Goal: Task Accomplishment & Management: Use online tool/utility

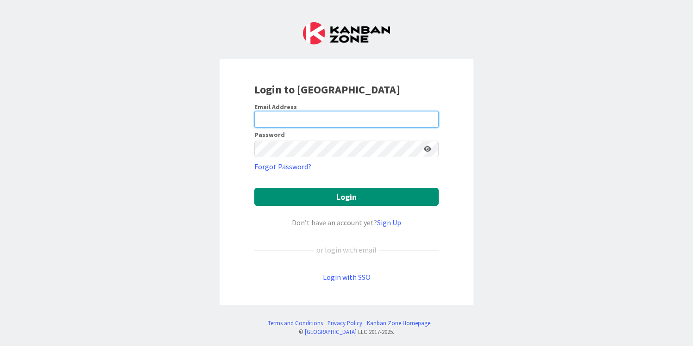
type input "[EMAIL_ADDRESS][DOMAIN_NAME]"
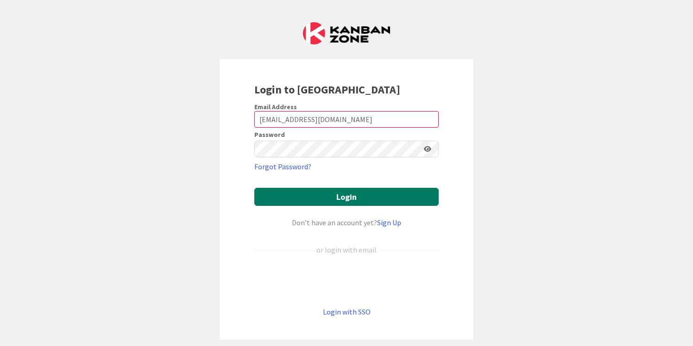
click at [370, 198] on button "Login" at bounding box center [346, 197] width 184 height 18
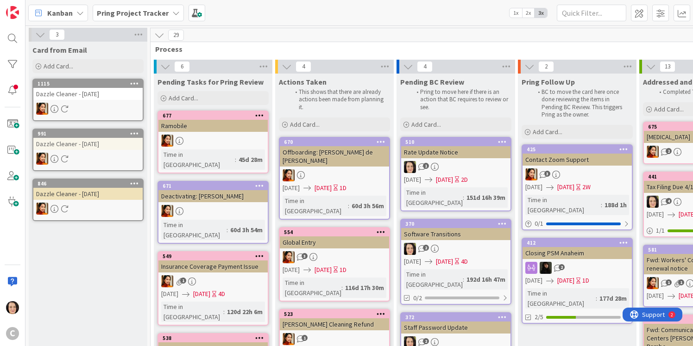
click at [172, 9] on icon at bounding box center [175, 12] width 7 height 7
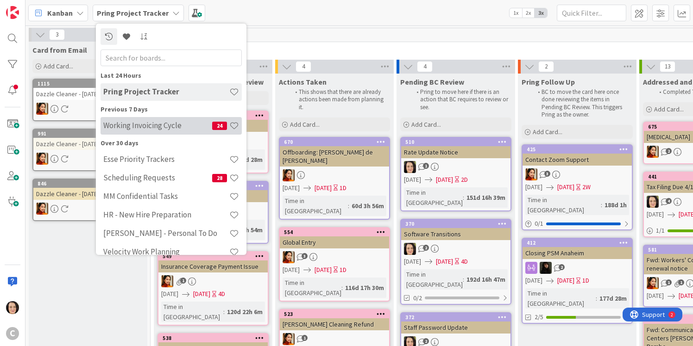
click at [157, 126] on h4 "Working Invoicing Cycle" at bounding box center [157, 125] width 109 height 9
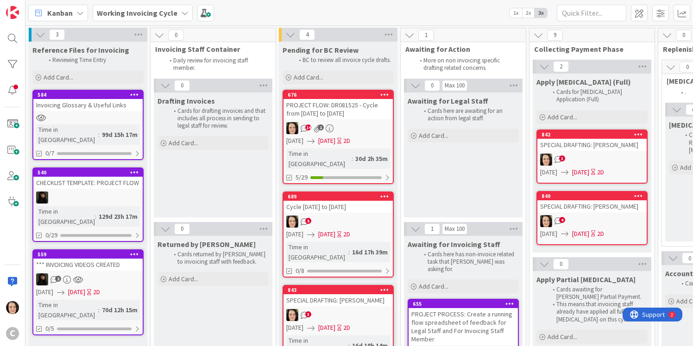
click at [365, 309] on div "3" at bounding box center [337, 315] width 109 height 12
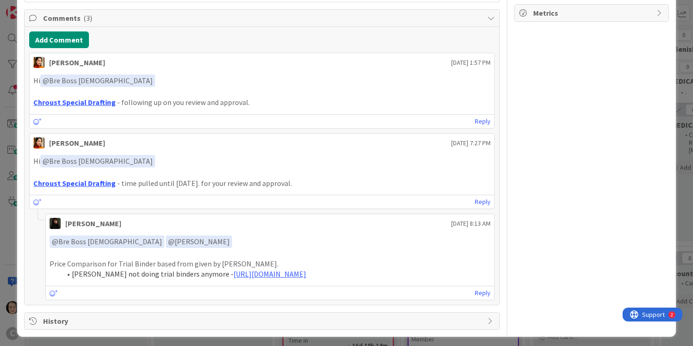
scroll to position [214, 0]
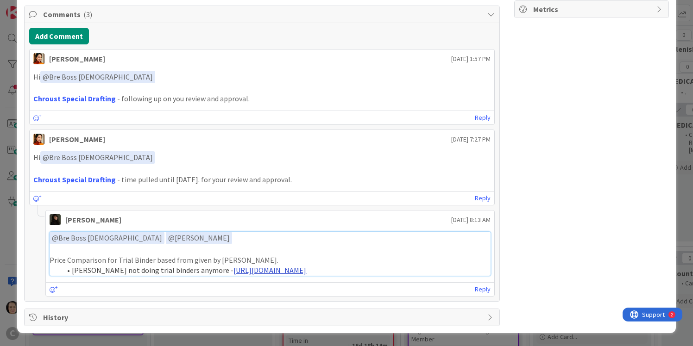
click at [233, 272] on link "[URL][DOMAIN_NAME]" at bounding box center [269, 270] width 73 height 9
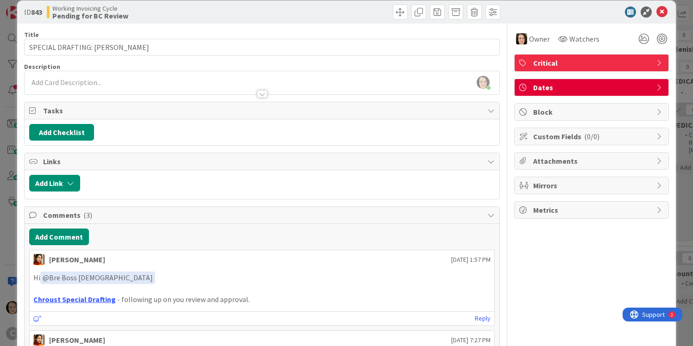
scroll to position [0, 0]
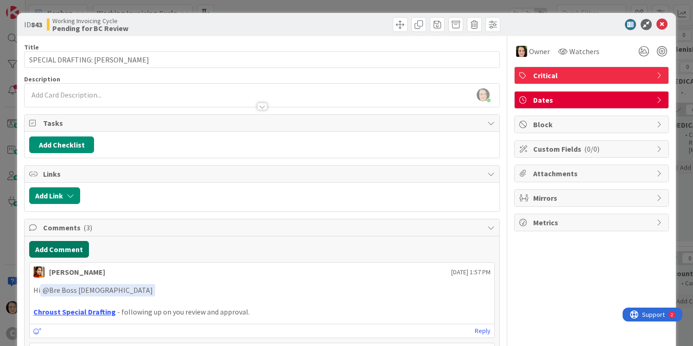
click at [73, 252] on button "Add Comment" at bounding box center [59, 249] width 60 height 17
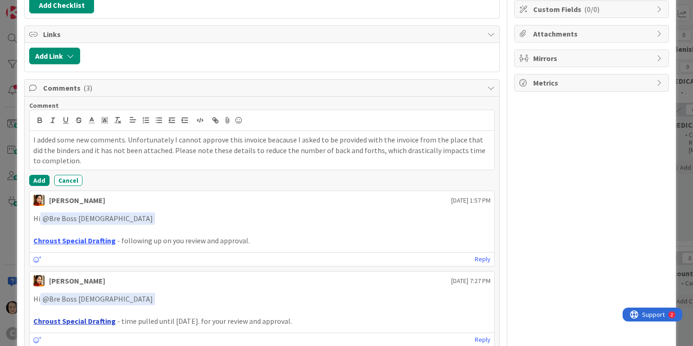
scroll to position [136, 0]
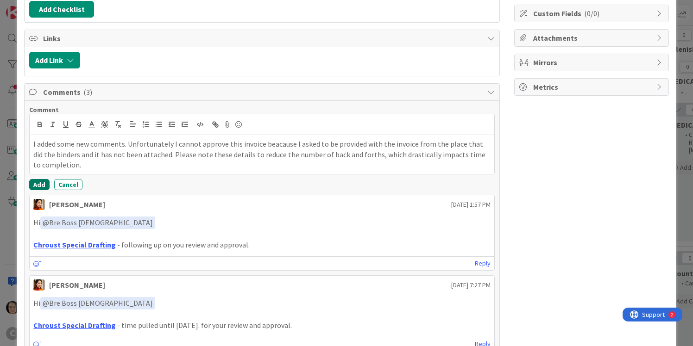
click at [41, 183] on button "Add" at bounding box center [39, 184] width 20 height 11
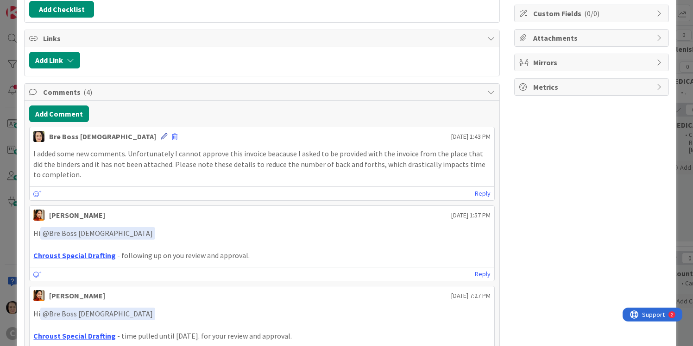
click at [161, 134] on icon at bounding box center [164, 136] width 6 height 6
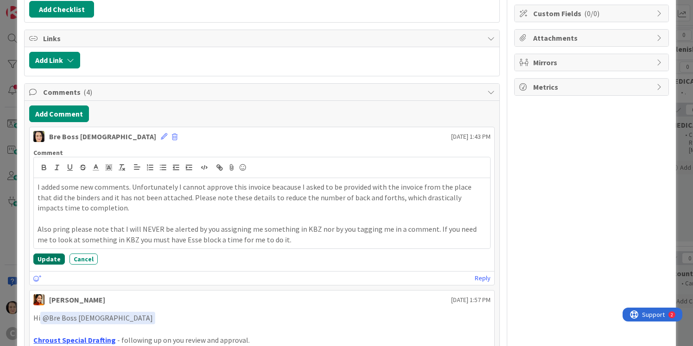
click at [49, 262] on button "Update" at bounding box center [48, 259] width 31 height 11
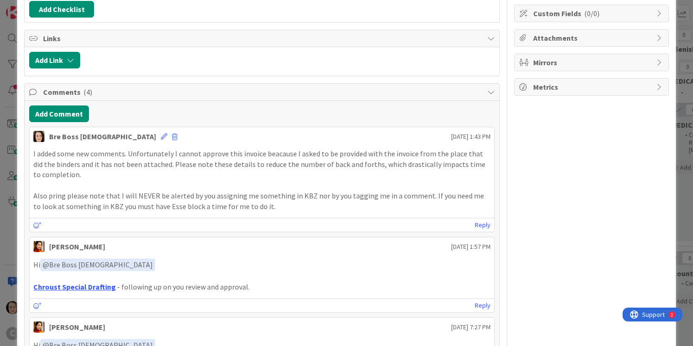
scroll to position [0, 0]
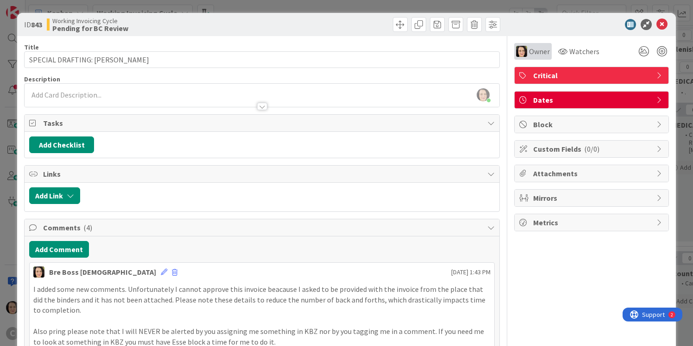
click at [529, 53] on span "Owner" at bounding box center [539, 51] width 21 height 11
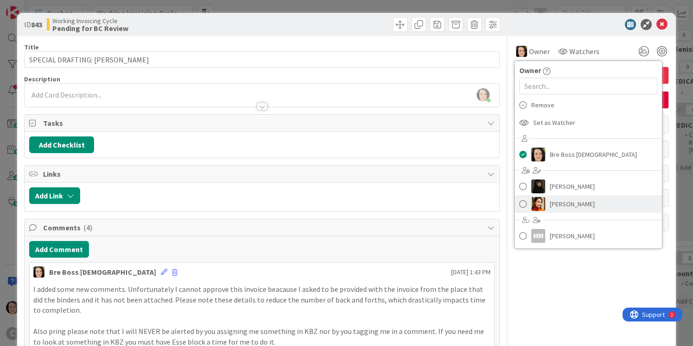
click at [553, 207] on span "[PERSON_NAME]" at bounding box center [572, 204] width 45 height 14
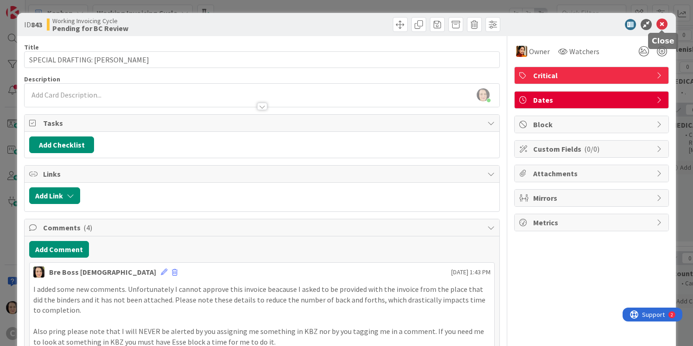
click at [664, 24] on icon at bounding box center [661, 24] width 11 height 11
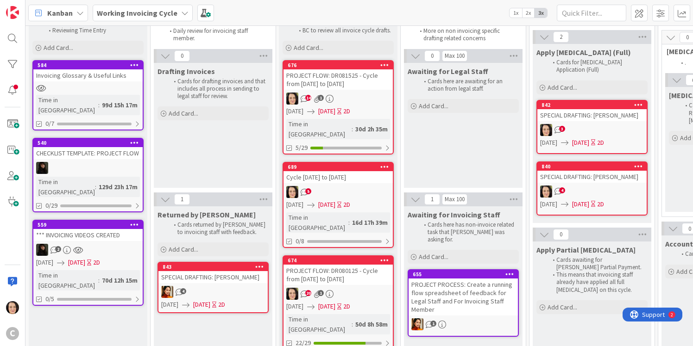
scroll to position [28, 0]
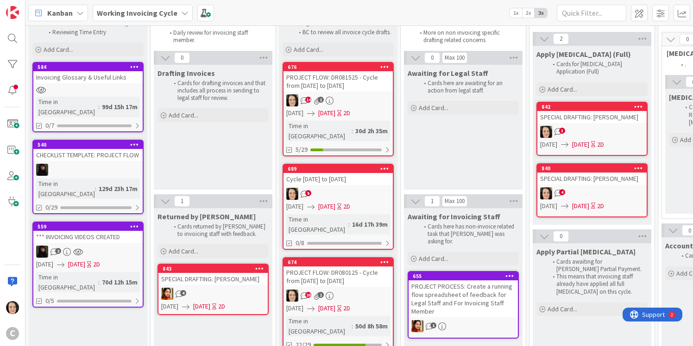
click at [361, 267] on div "PROJECT FLOW: DR080125 - Cycle from [DATE] to [DATE]" at bounding box center [337, 277] width 109 height 20
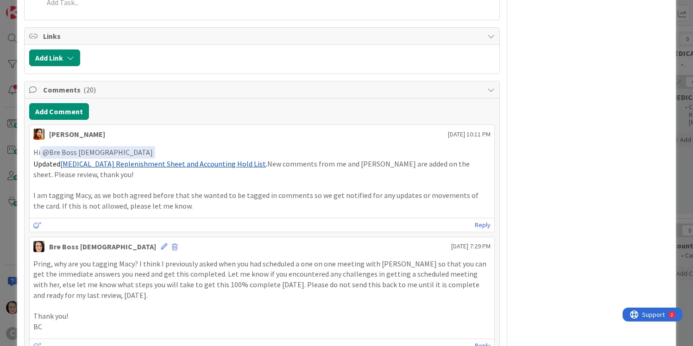
scroll to position [737, 0]
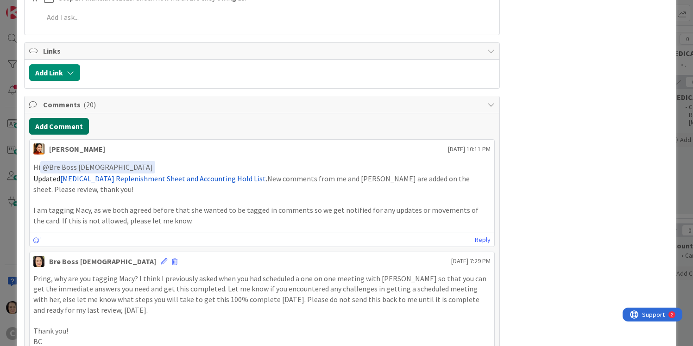
click at [77, 118] on button "Add Comment" at bounding box center [59, 126] width 60 height 17
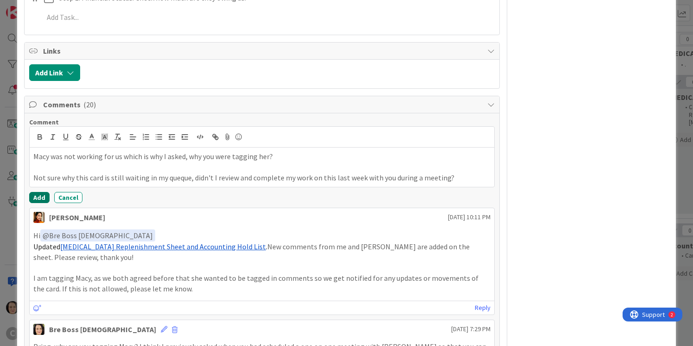
click at [45, 192] on button "Add" at bounding box center [39, 197] width 20 height 11
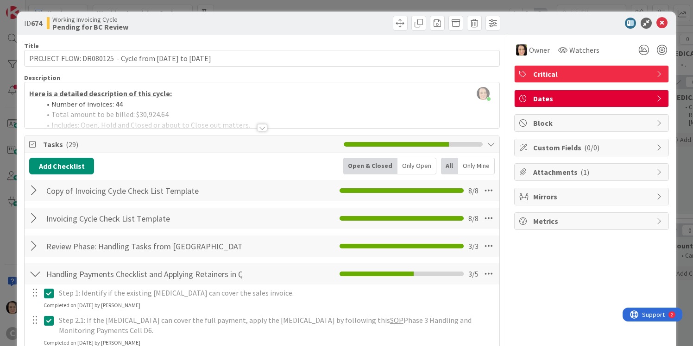
scroll to position [0, 0]
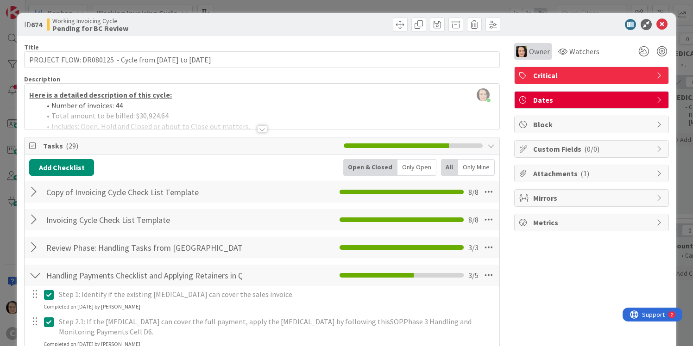
click at [534, 49] on span "Owner" at bounding box center [539, 51] width 21 height 11
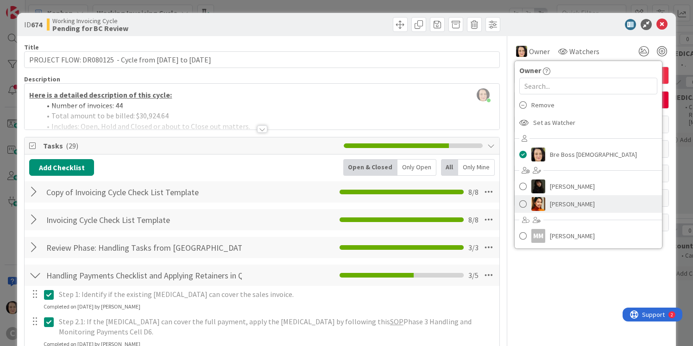
click at [552, 203] on span "[PERSON_NAME]" at bounding box center [572, 204] width 45 height 14
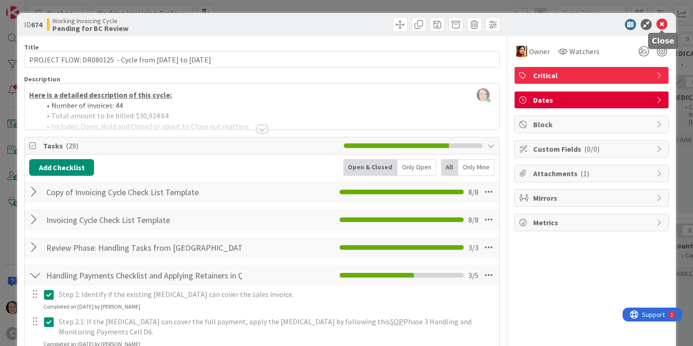
click at [661, 25] on icon at bounding box center [661, 24] width 11 height 11
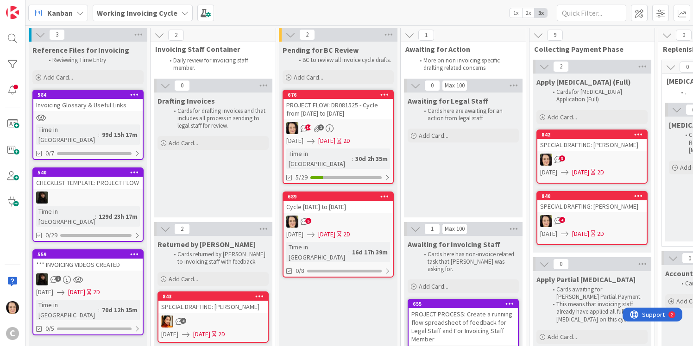
click at [347, 115] on div "PROJECT FLOW: DR081525 - Cycle from [DATE] to [DATE]" at bounding box center [337, 109] width 109 height 20
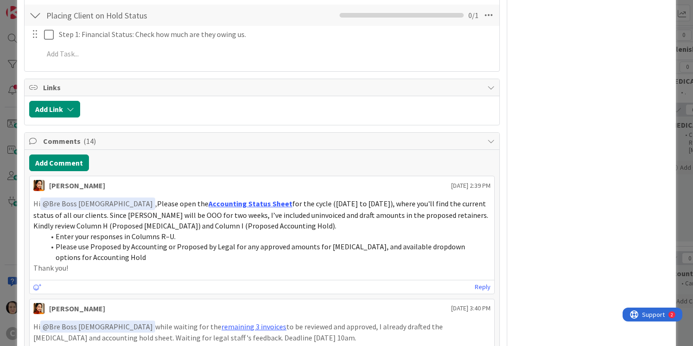
scroll to position [1257, 0]
click at [84, 155] on button "Add Comment" at bounding box center [59, 163] width 60 height 17
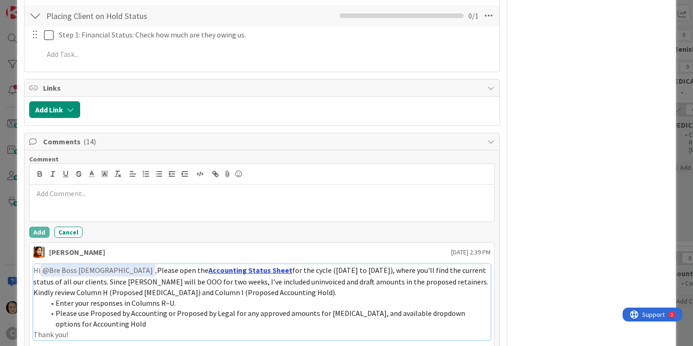
click at [208, 266] on link "Accounting Status Sheet" at bounding box center [250, 270] width 84 height 9
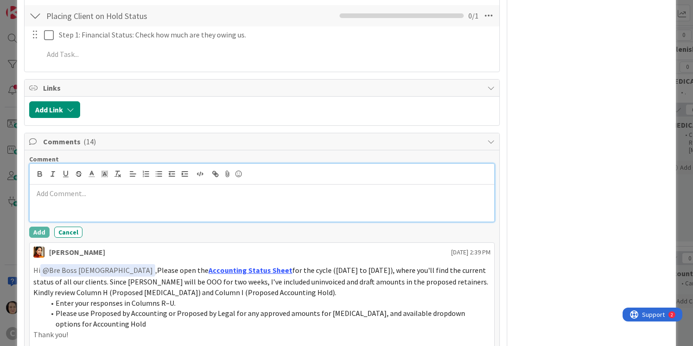
click at [303, 190] on div at bounding box center [262, 203] width 464 height 37
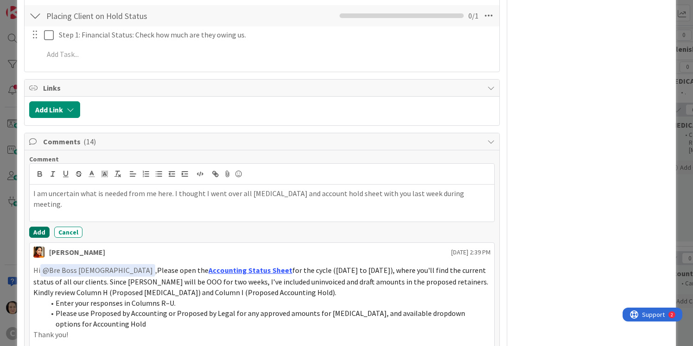
click at [42, 227] on button "Add" at bounding box center [39, 232] width 20 height 11
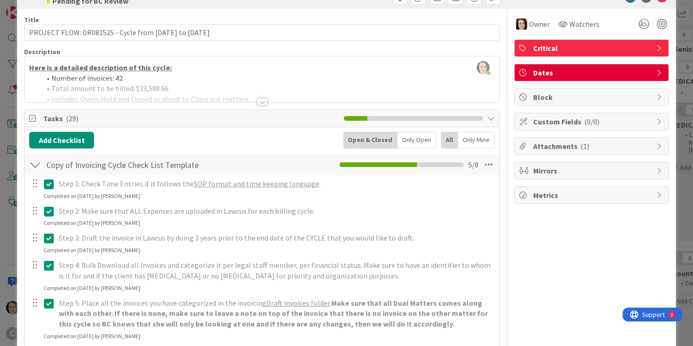
scroll to position [0, 0]
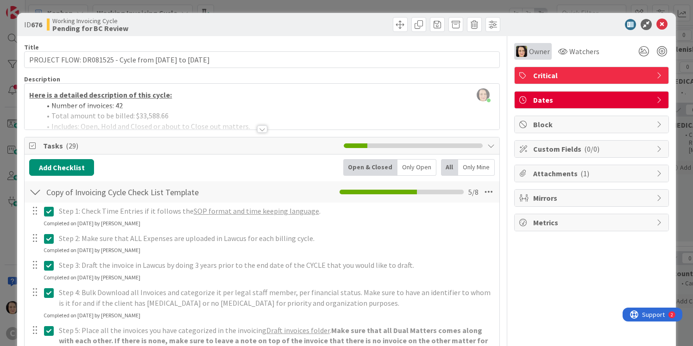
click at [529, 46] on span "Owner" at bounding box center [539, 51] width 21 height 11
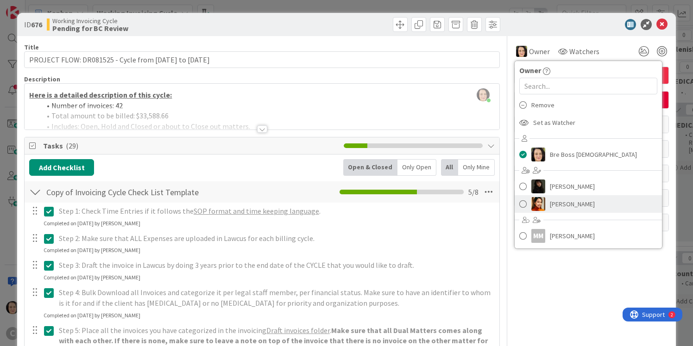
click at [551, 200] on span "[PERSON_NAME]" at bounding box center [572, 204] width 45 height 14
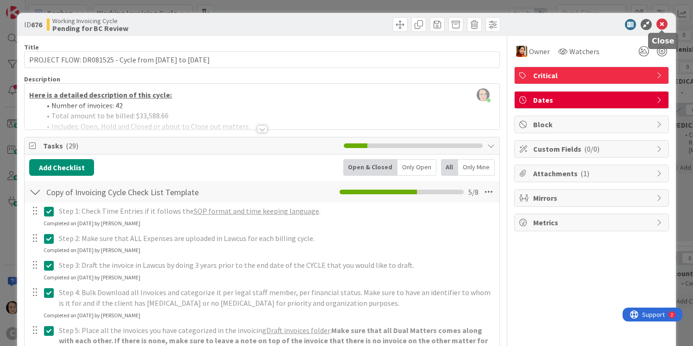
click at [660, 23] on icon at bounding box center [661, 24] width 11 height 11
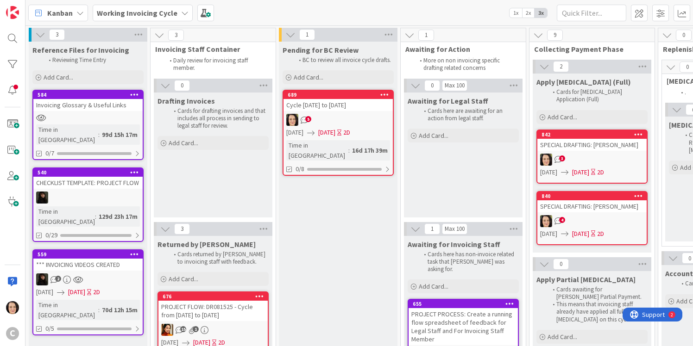
click at [343, 108] on div "Cycle [DATE] to [DATE]" at bounding box center [337, 105] width 109 height 12
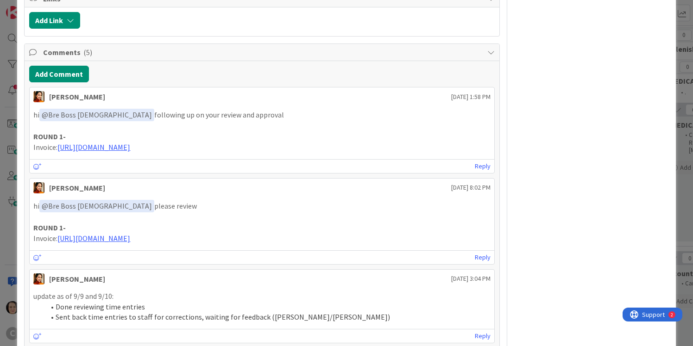
scroll to position [396, 0]
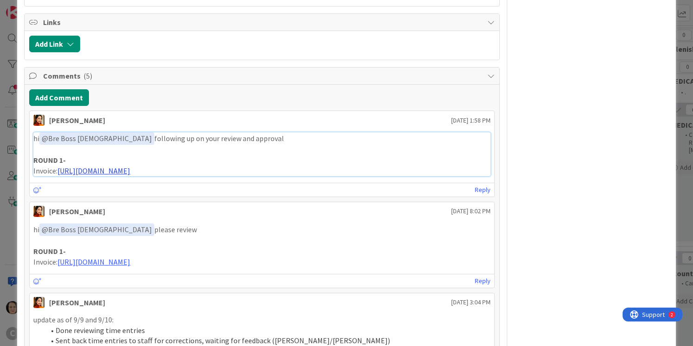
click at [130, 171] on link "[URL][DOMAIN_NAME]" at bounding box center [93, 170] width 73 height 9
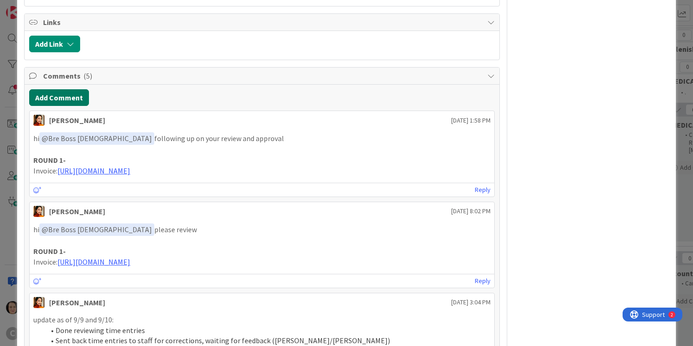
click at [83, 102] on button "Add Comment" at bounding box center [59, 97] width 60 height 17
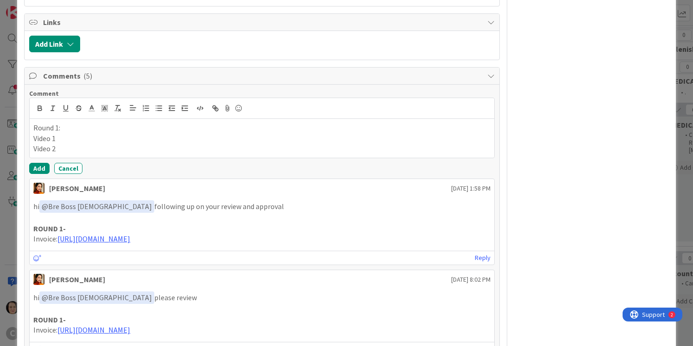
click at [58, 137] on p "Video 1" at bounding box center [261, 138] width 457 height 11
drag, startPoint x: 58, startPoint y: 137, endPoint x: 32, endPoint y: 140, distance: 25.7
click at [32, 140] on div "Round 1: Video 1 Video 2" at bounding box center [262, 138] width 464 height 39
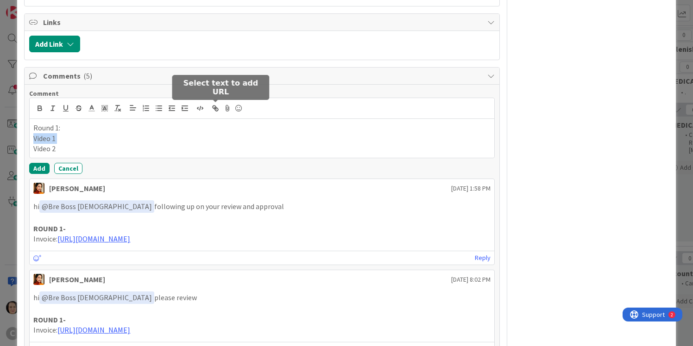
click at [216, 110] on icon "button" at bounding box center [215, 108] width 8 height 8
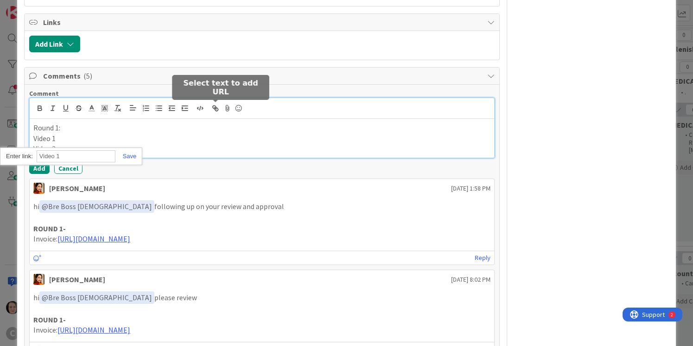
paste input "[URL][DOMAIN_NAME]"
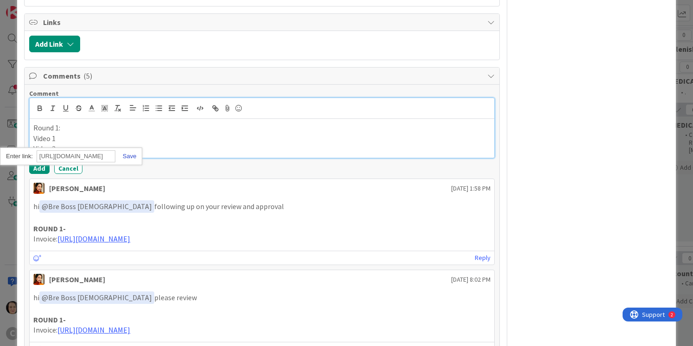
type input "[URL][DOMAIN_NAME]"
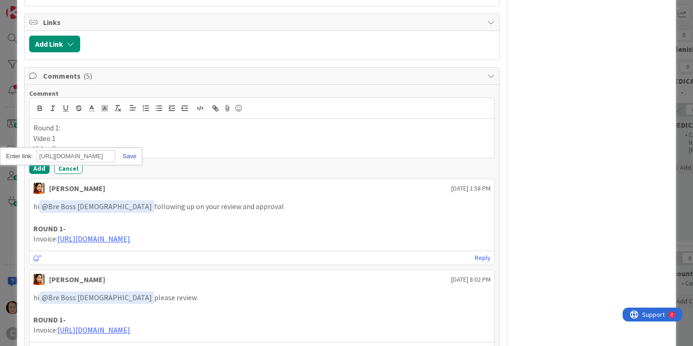
scroll to position [0, 0]
click at [131, 157] on link at bounding box center [125, 156] width 21 height 7
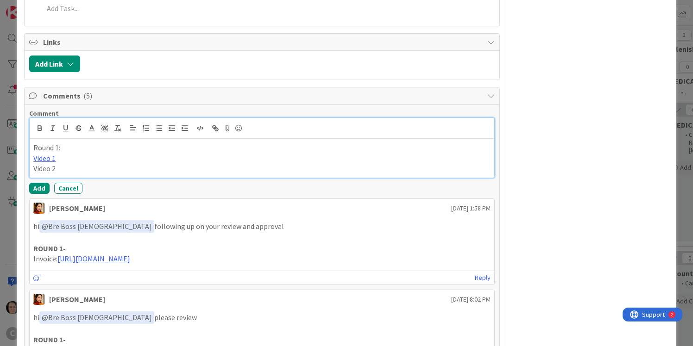
scroll to position [377, 0]
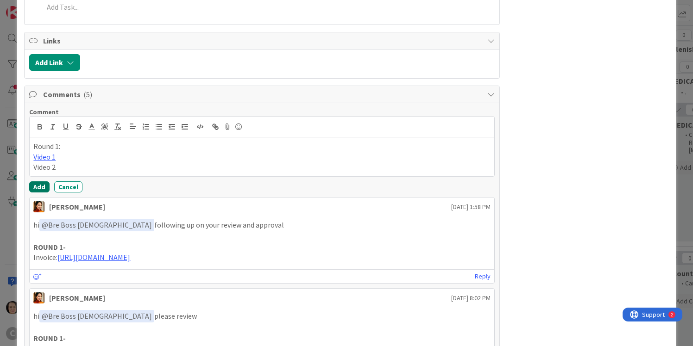
click at [41, 185] on button "Add" at bounding box center [39, 187] width 20 height 11
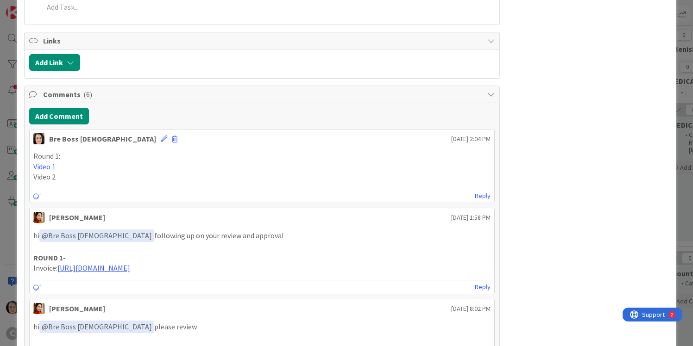
drag, startPoint x: 251, startPoint y: 266, endPoint x: 58, endPoint y: 265, distance: 192.2
click at [58, 265] on p "Invoice: [URL][DOMAIN_NAME]" at bounding box center [261, 268] width 457 height 11
copy p "[URL][DOMAIN_NAME]"
click at [161, 141] on icon at bounding box center [164, 139] width 6 height 6
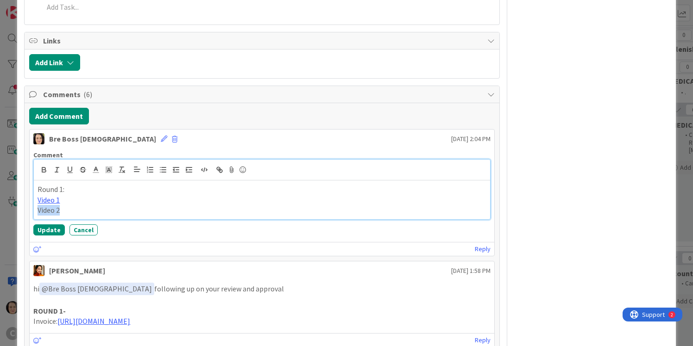
drag, startPoint x: 61, startPoint y: 207, endPoint x: 38, endPoint y: 211, distance: 23.0
click at [38, 211] on p "Video 2" at bounding box center [262, 210] width 448 height 11
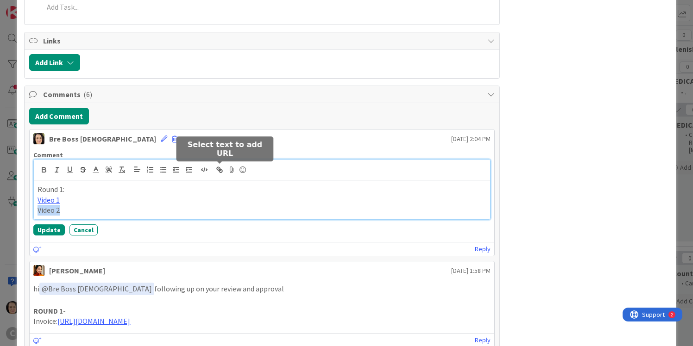
click at [220, 170] on icon "button" at bounding box center [220, 171] width 3 height 3
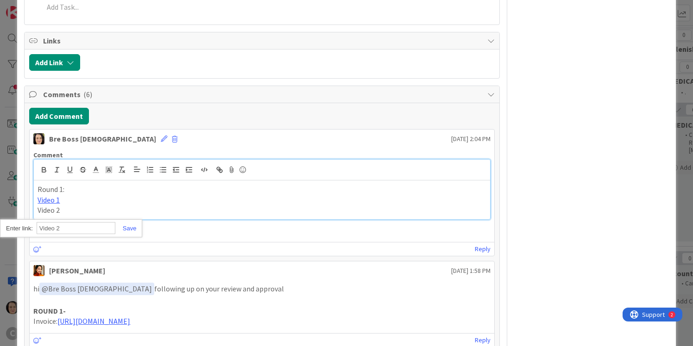
paste input "[URL][DOMAIN_NAME]"
type input "[URL][DOMAIN_NAME]"
click at [131, 228] on link at bounding box center [125, 228] width 21 height 7
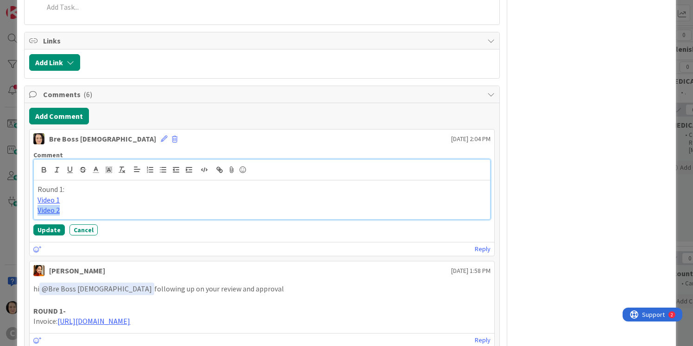
click at [116, 210] on p "Video 2" at bounding box center [262, 210] width 448 height 11
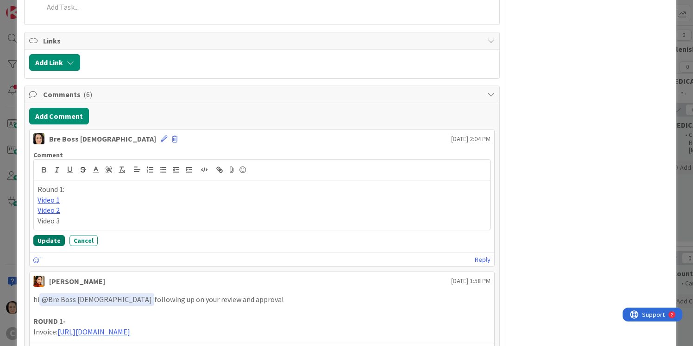
click at [50, 244] on button "Update" at bounding box center [48, 240] width 31 height 11
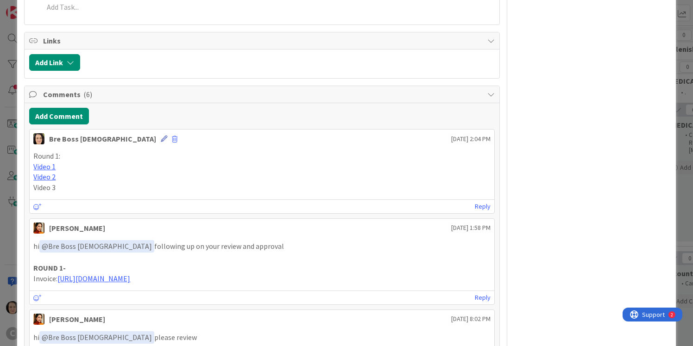
click at [161, 140] on icon at bounding box center [164, 139] width 6 height 6
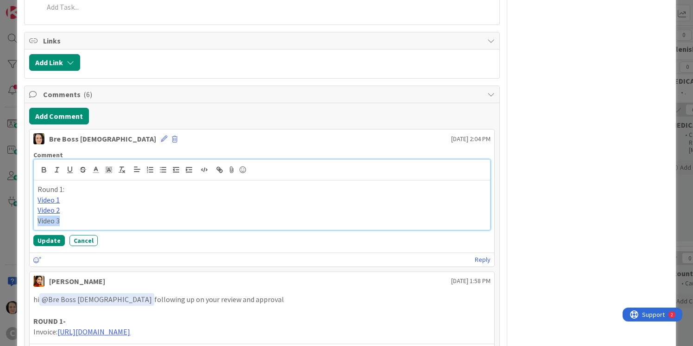
drag, startPoint x: 63, startPoint y: 221, endPoint x: 35, endPoint y: 221, distance: 27.8
click at [35, 221] on div "Round 1: Video 1 Video 2 Video 3" at bounding box center [262, 206] width 456 height 50
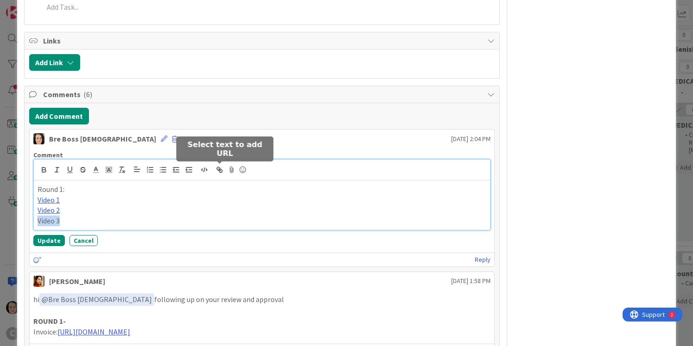
click at [219, 171] on icon "button" at bounding box center [220, 171] width 3 height 3
paste input "[URL][DOMAIN_NAME]"
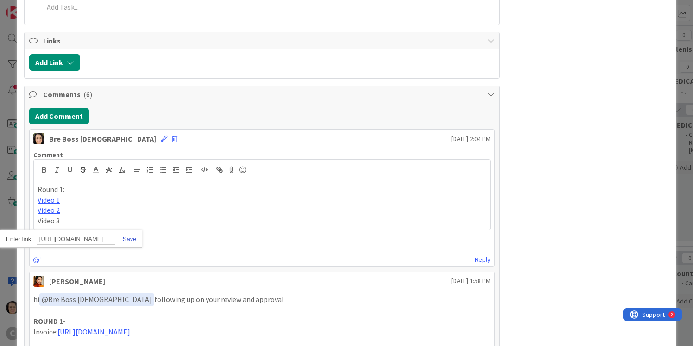
click at [130, 239] on link at bounding box center [125, 239] width 21 height 7
click at [54, 242] on button "Update" at bounding box center [48, 240] width 31 height 11
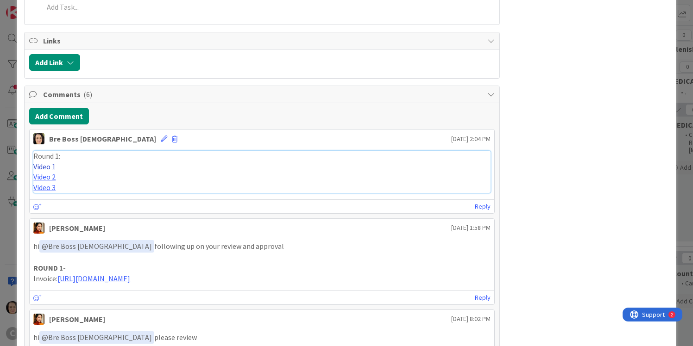
click at [47, 168] on link "Video 1" at bounding box center [44, 166] width 22 height 9
click at [50, 179] on link "Video 2" at bounding box center [44, 176] width 22 height 9
click at [161, 137] on icon at bounding box center [164, 139] width 6 height 6
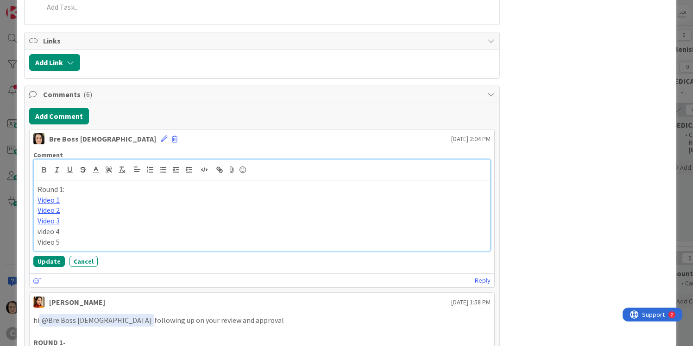
click at [40, 232] on p "video 4" at bounding box center [262, 231] width 448 height 11
click at [60, 231] on p "Video 4" at bounding box center [262, 231] width 448 height 11
drag, startPoint x: 60, startPoint y: 231, endPoint x: 36, endPoint y: 232, distance: 24.6
click at [36, 232] on div "Round 1: Video 1 Video 2 Video 3 Video 4 Video 5" at bounding box center [262, 216] width 456 height 70
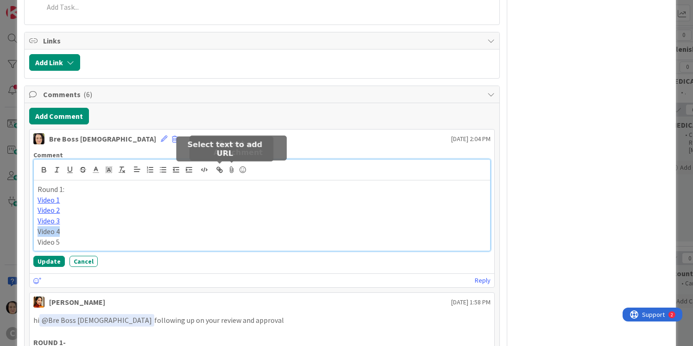
click at [220, 167] on icon "button" at bounding box center [219, 170] width 8 height 8
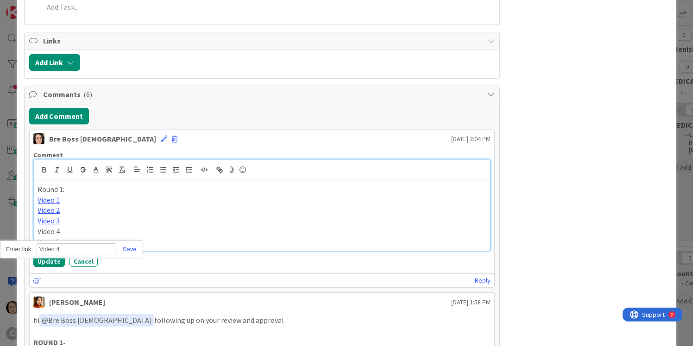
paste input "[URL][DOMAIN_NAME]"
type input "[URL][DOMAIN_NAME]"
click at [128, 249] on link at bounding box center [125, 249] width 21 height 7
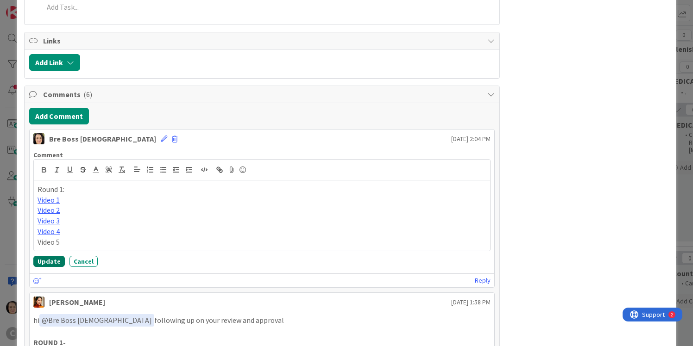
click at [52, 262] on button "Update" at bounding box center [48, 261] width 31 height 11
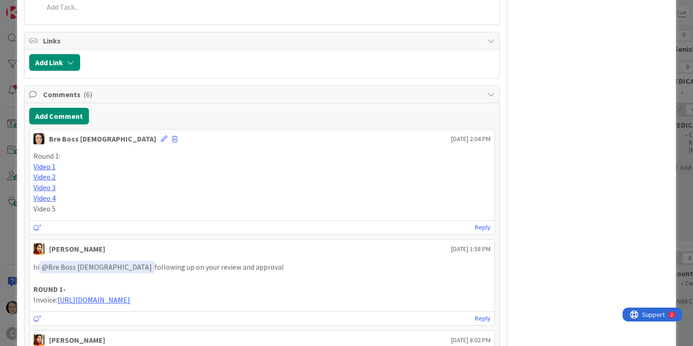
click at [114, 211] on p "Video 5" at bounding box center [261, 209] width 457 height 11
